Goal: Information Seeking & Learning: Learn about a topic

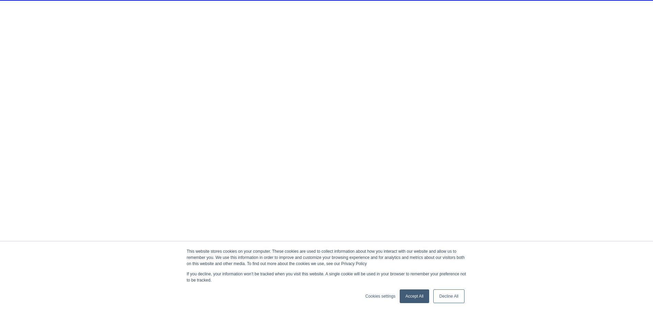
click at [414, 298] on link "Accept All" at bounding box center [415, 297] width 30 height 14
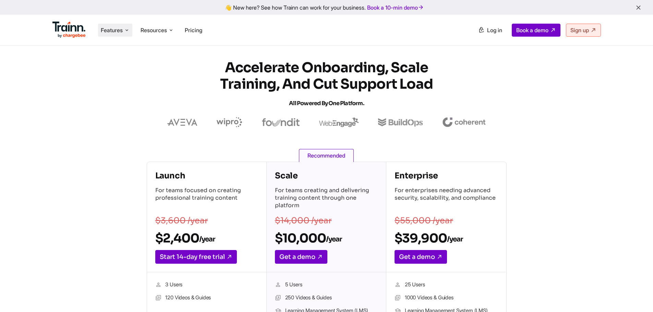
click at [102, 32] on span "Features" at bounding box center [112, 30] width 22 height 8
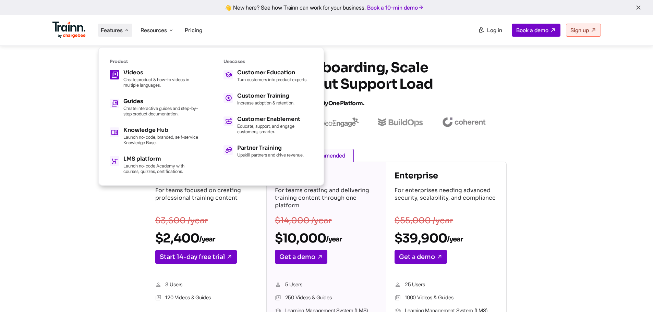
click at [126, 71] on h5 "Videos" at bounding box center [160, 72] width 75 height 5
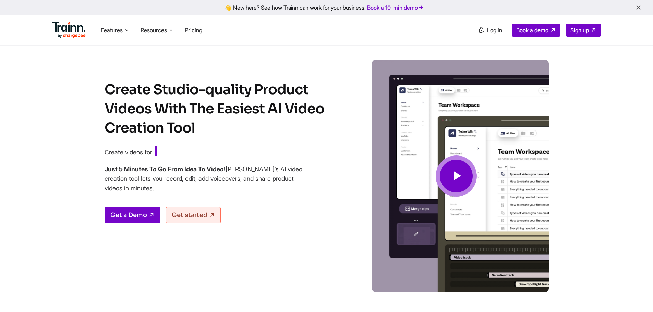
click at [458, 172] on icon at bounding box center [456, 176] width 16 height 23
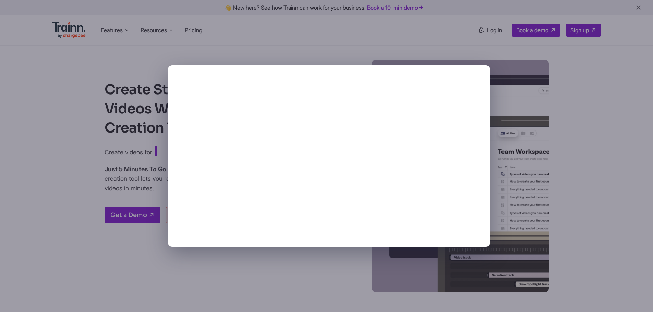
click at [42, 140] on div at bounding box center [326, 156] width 653 height 312
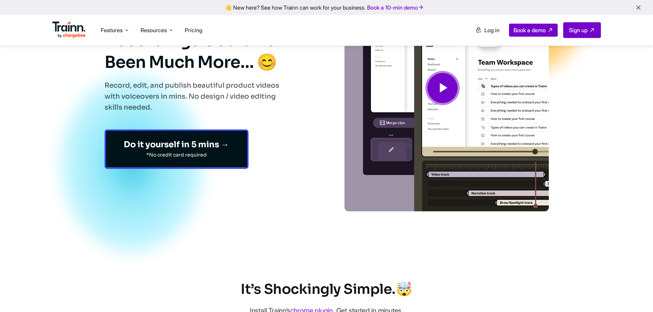
scroll to position [34, 0]
